Goal: Transaction & Acquisition: Download file/media

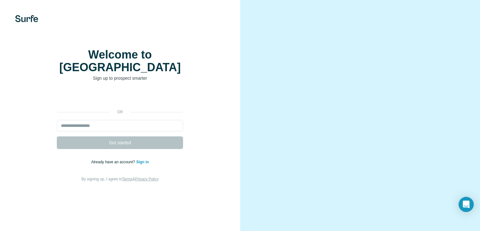
click at [144, 164] on link "Sign in" at bounding box center [142, 162] width 13 height 4
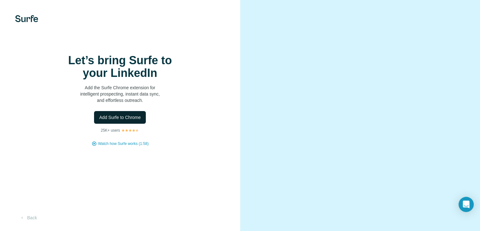
click at [140, 120] on span "Add Surfe to Chrome" at bounding box center [120, 117] width 42 height 6
